Goal: Browse casually

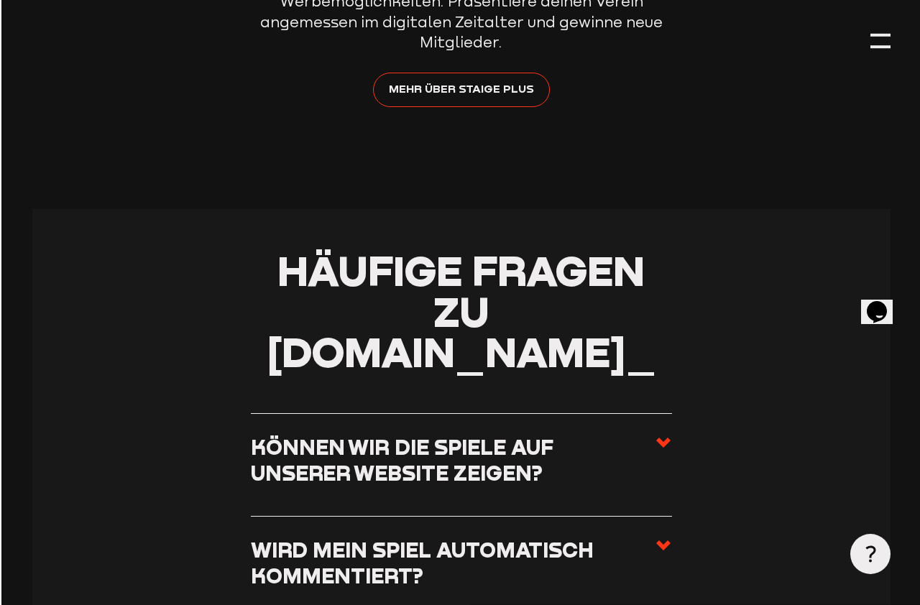
scroll to position [5028, 0]
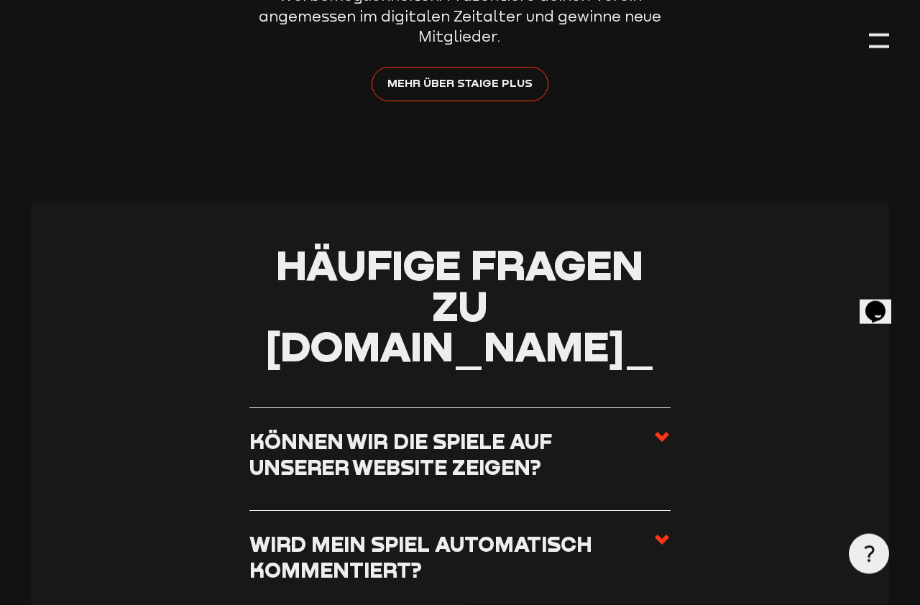
click at [886, 31] on div at bounding box center [879, 41] width 20 height 20
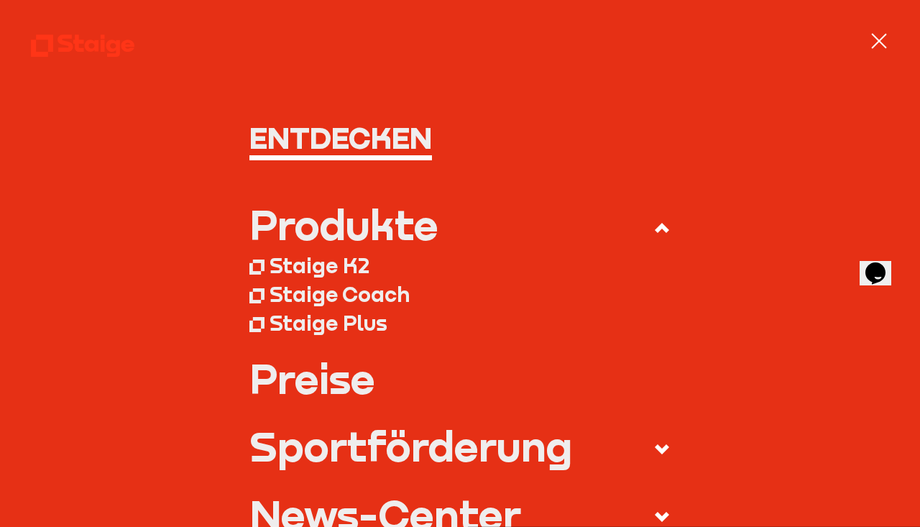
scroll to position [5508, 0]
